Goal: Task Accomplishment & Management: Use online tool/utility

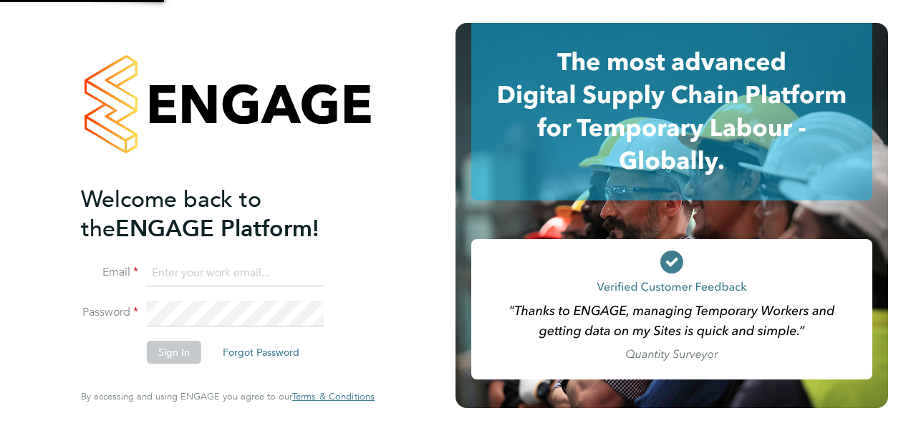
type input "[PERSON_NAME][EMAIL_ADDRESS][PERSON_NAME][DOMAIN_NAME]"
click at [183, 355] on button "Sign In" at bounding box center [174, 352] width 54 height 23
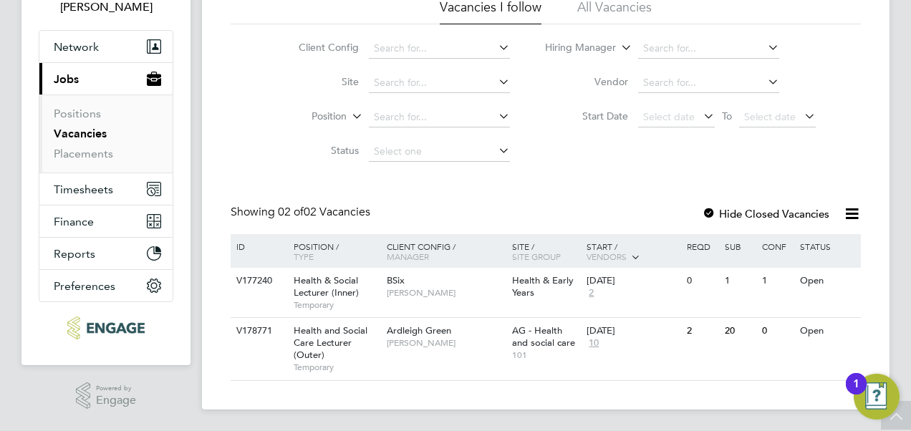
scroll to position [108, 0]
click at [498, 338] on div "Ardleigh Green Roslyn O'Garro" at bounding box center [445, 335] width 125 height 37
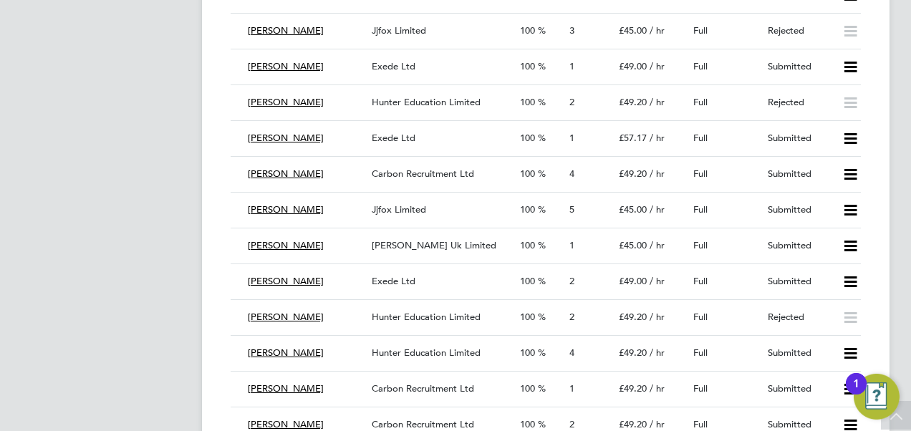
scroll to position [2723, 0]
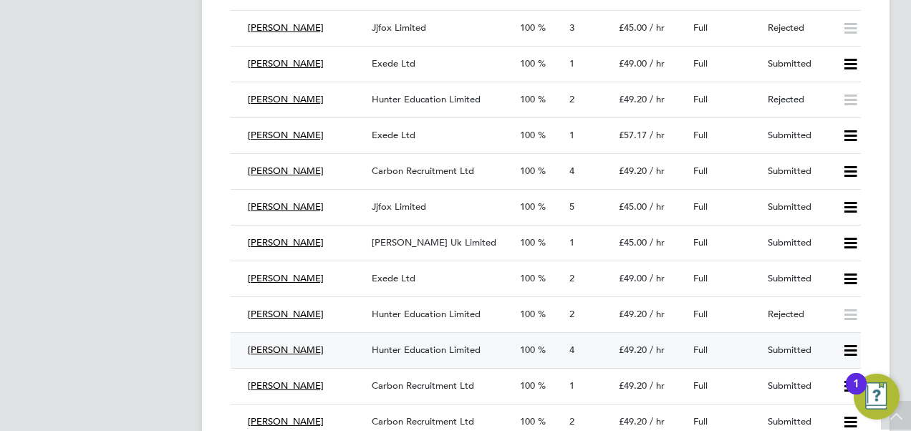
click at [853, 353] on icon at bounding box center [851, 350] width 18 height 11
click at [828, 386] on li "Offer" at bounding box center [833, 385] width 50 height 20
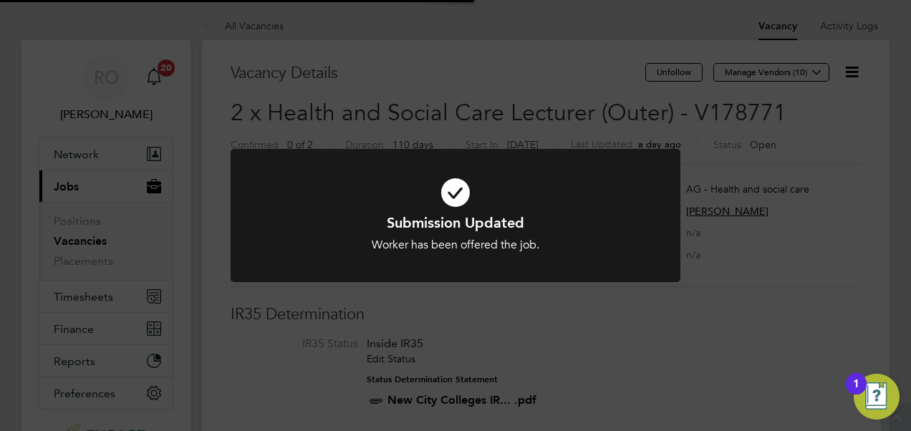
scroll to position [42, 100]
click at [866, 259] on div "Submission Updated Worker has been offered the job. Cancel Okay" at bounding box center [455, 215] width 911 height 431
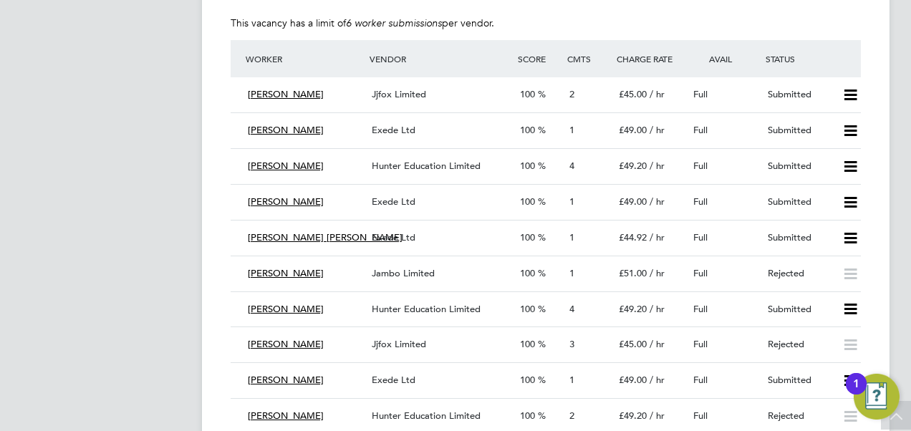
scroll to position [2408, 0]
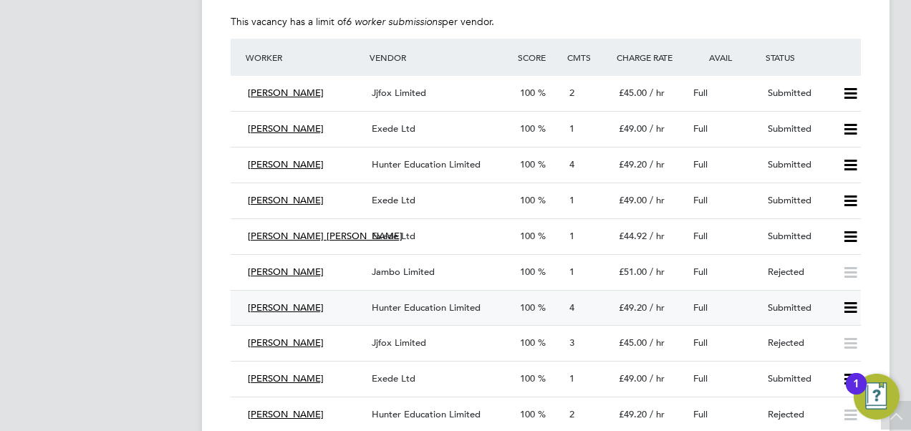
click at [848, 305] on icon at bounding box center [851, 307] width 18 height 11
click at [823, 336] on li "Offer" at bounding box center [833, 340] width 50 height 20
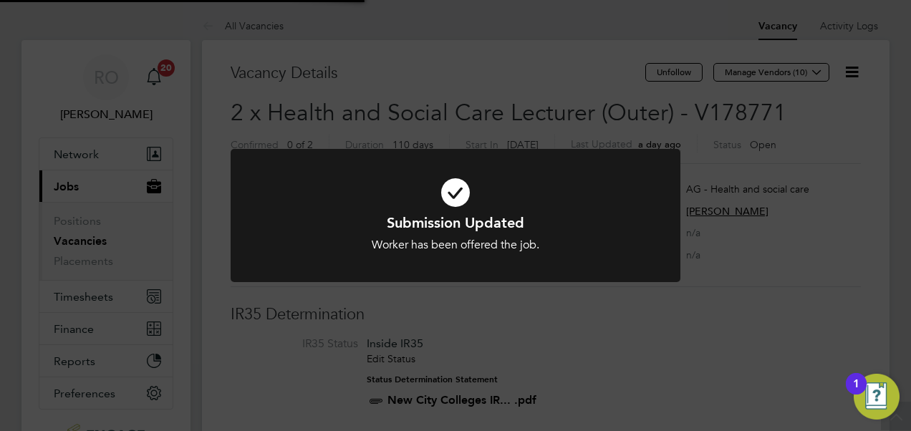
scroll to position [42, 100]
